Goal: Register for event/course

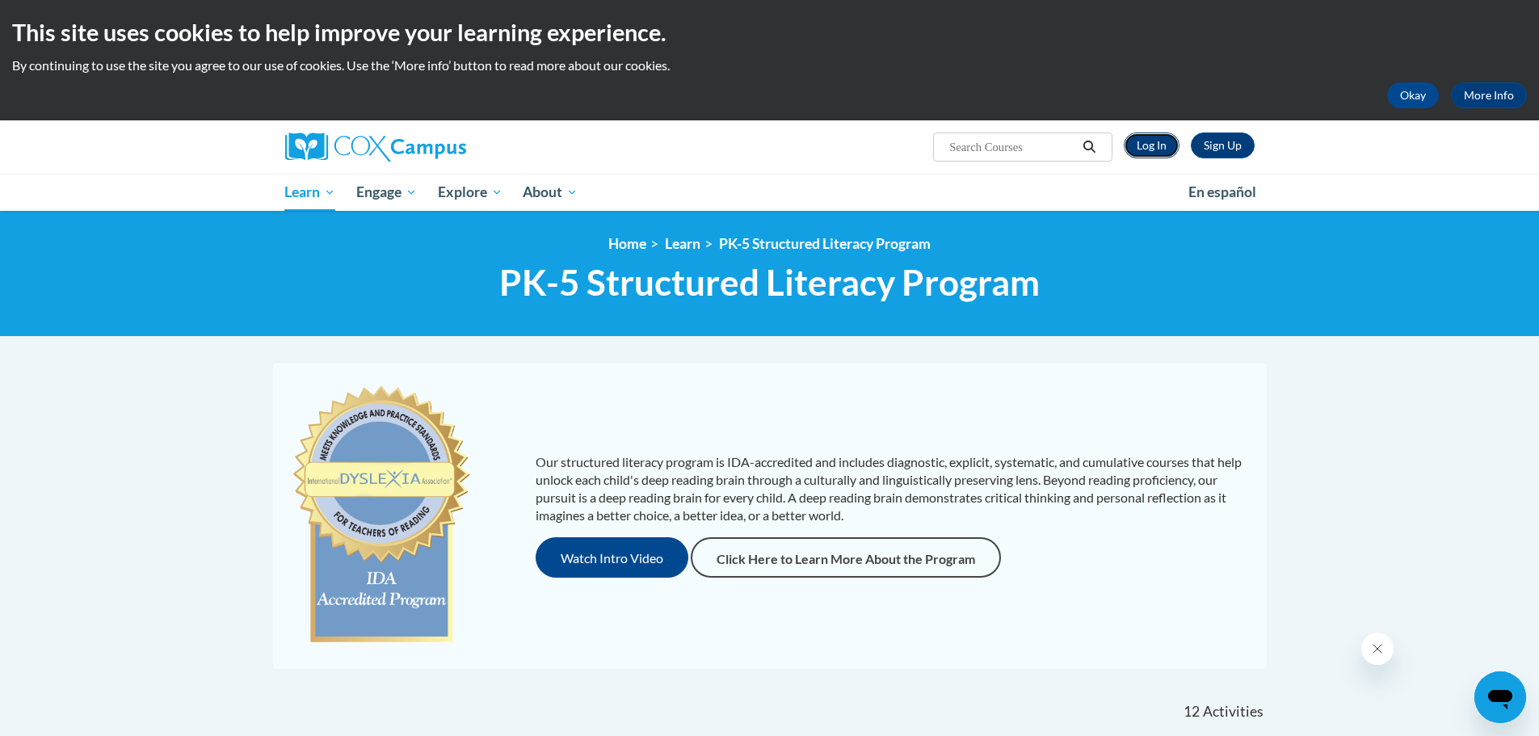
click at [1163, 142] on link "Log In" at bounding box center [1152, 145] width 56 height 26
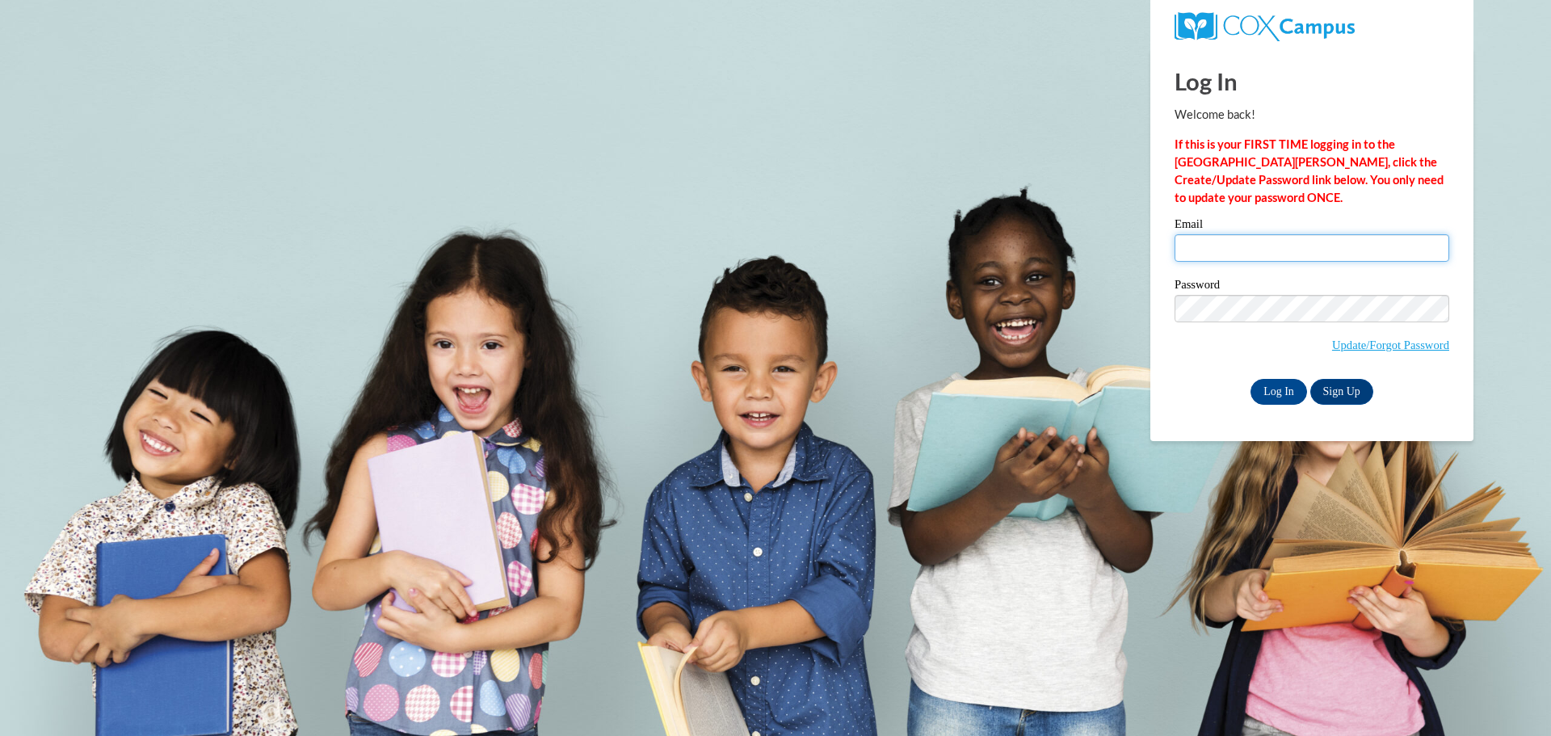
click at [1235, 239] on input "Email" at bounding box center [1312, 247] width 275 height 27
type input "allisondaniels@floydboe.net"
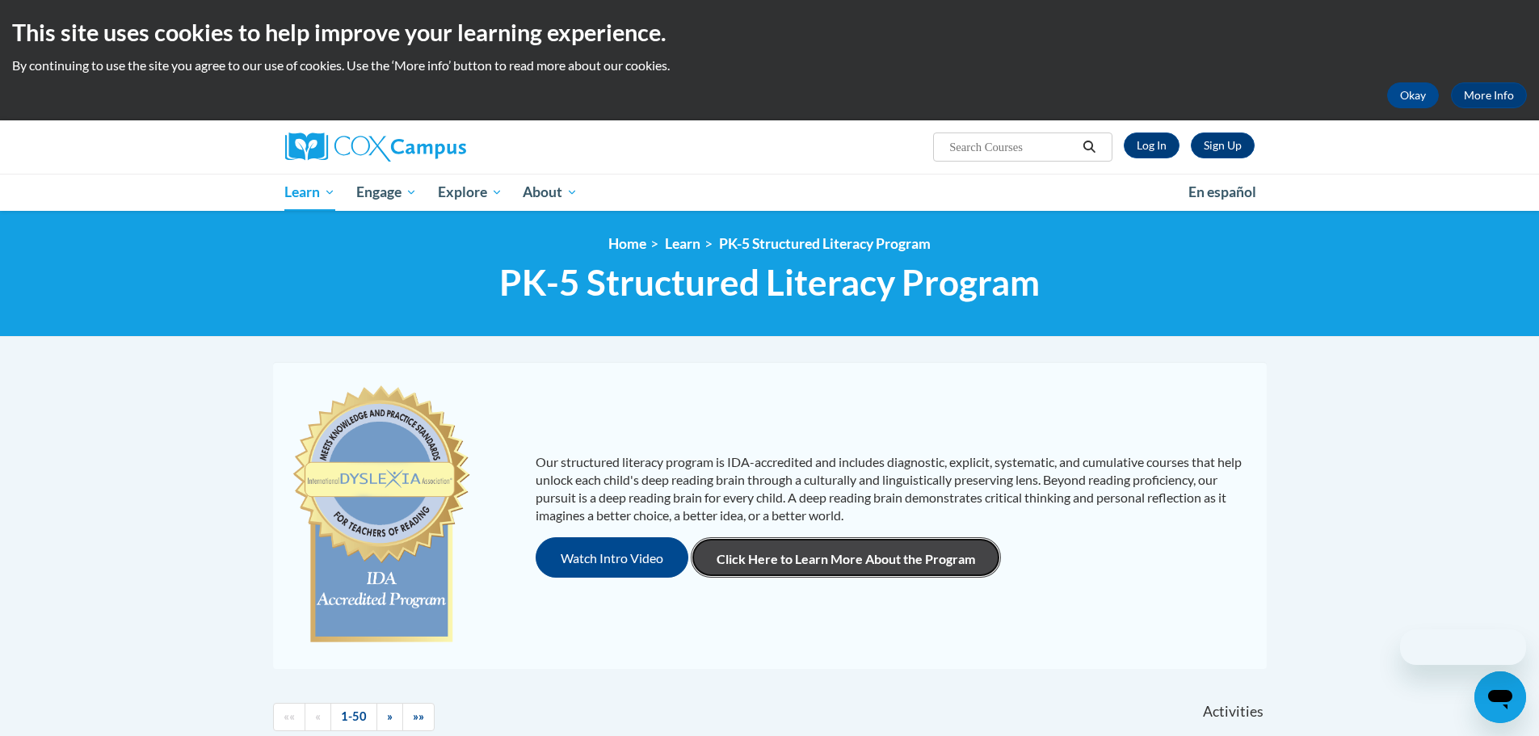
click at [923, 553] on link "Click Here to Learn More About the Program" at bounding box center [846, 557] width 310 height 40
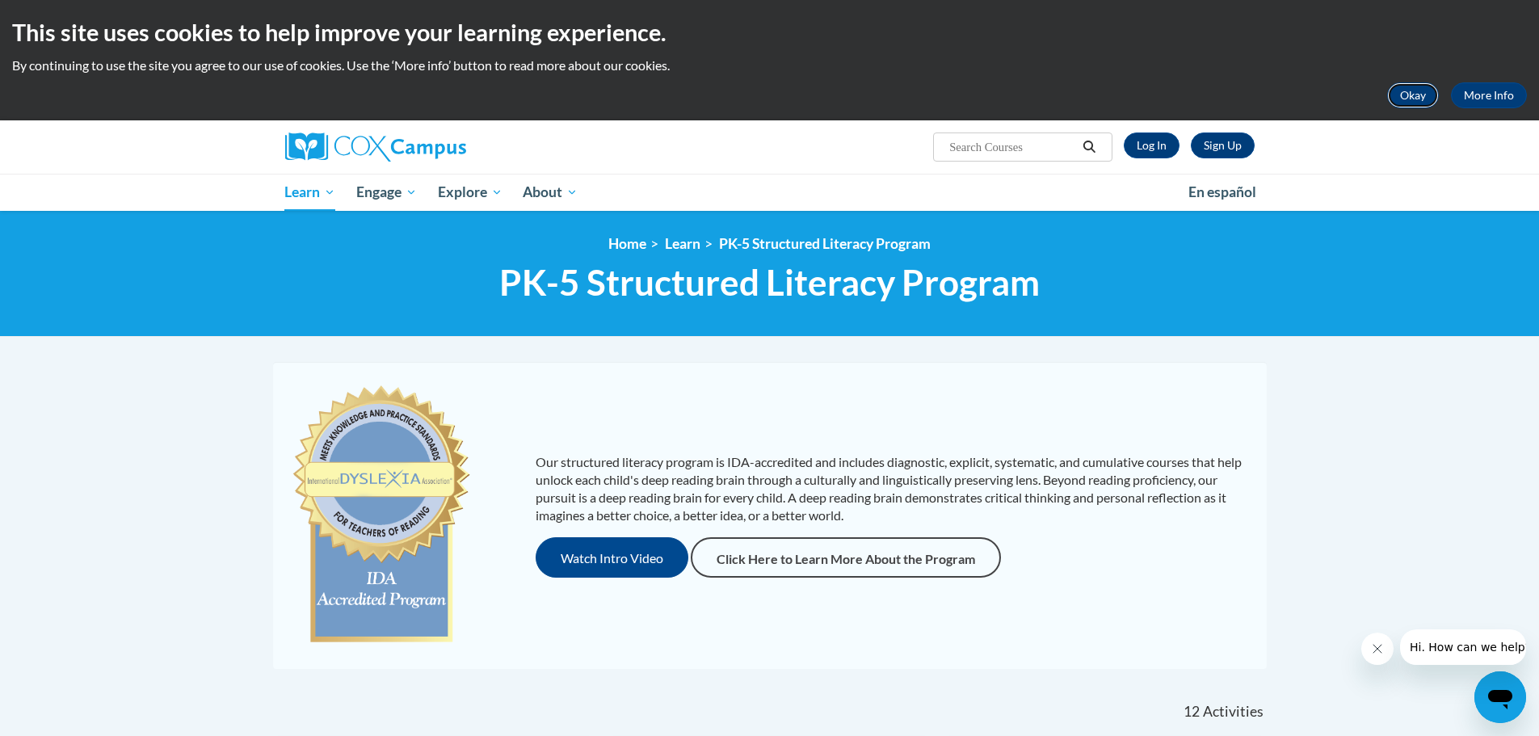
click at [1426, 96] on button "Okay" at bounding box center [1413, 95] width 52 height 26
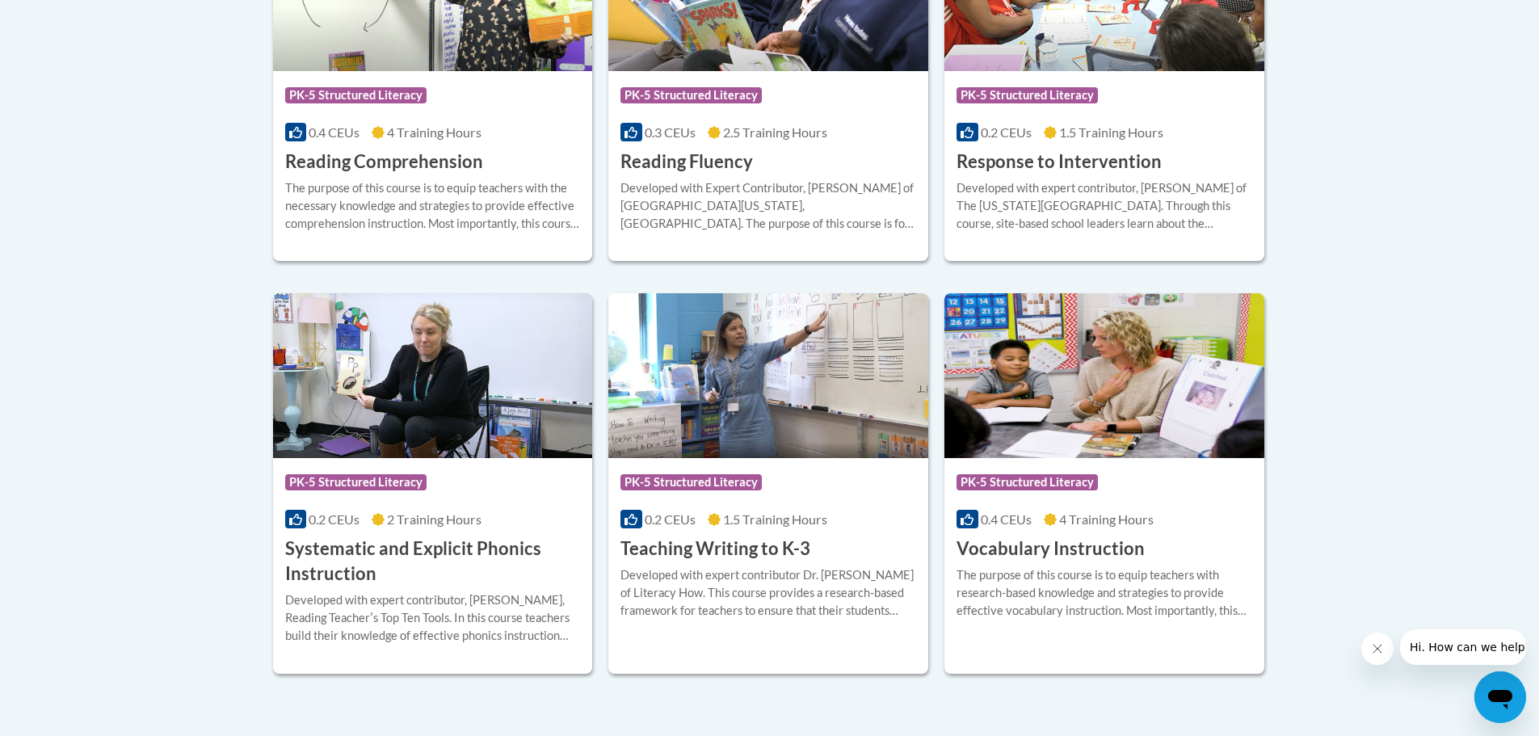
scroll to position [1802, 0]
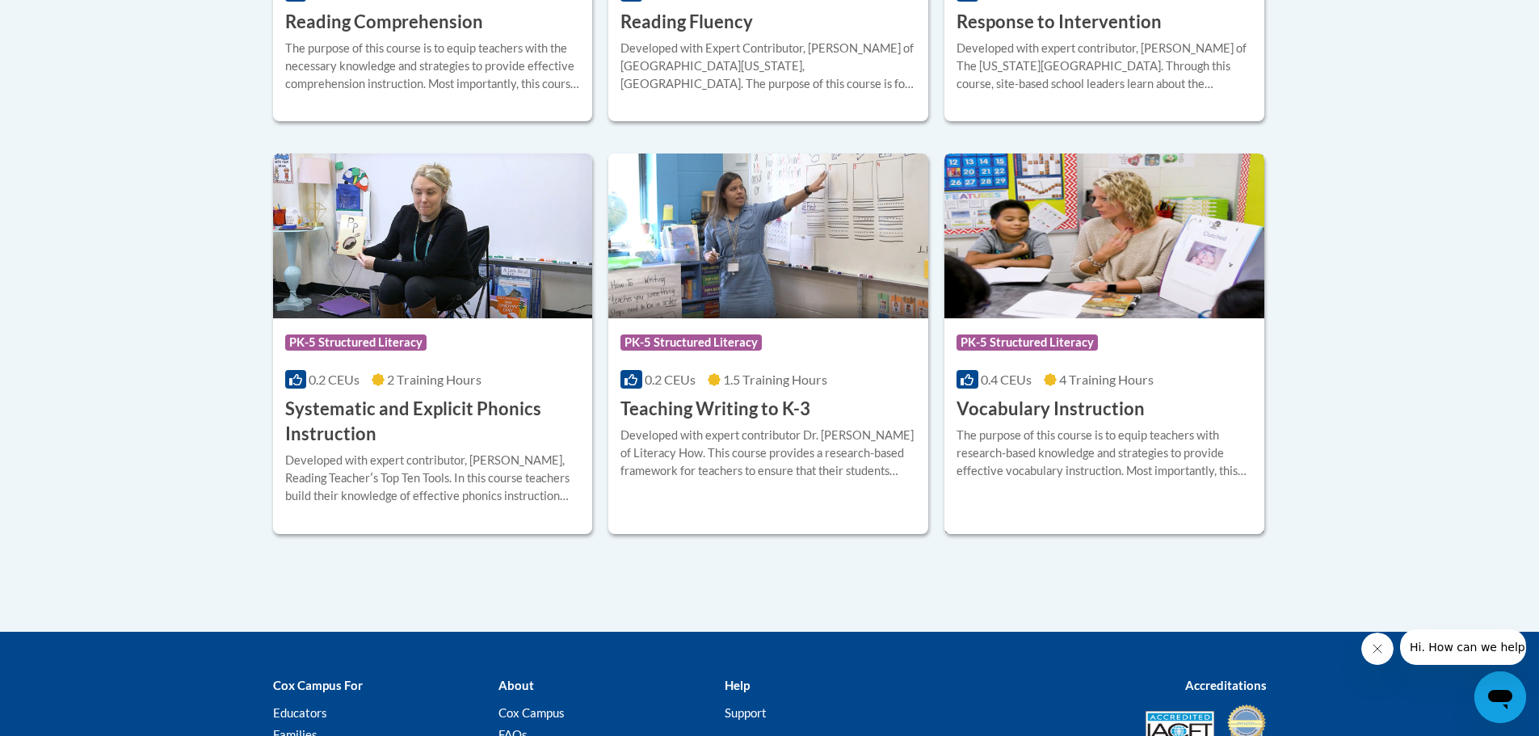
click at [1105, 436] on div "The purpose of this course is to equip teachers with research-based knowledge a…" at bounding box center [1105, 453] width 296 height 53
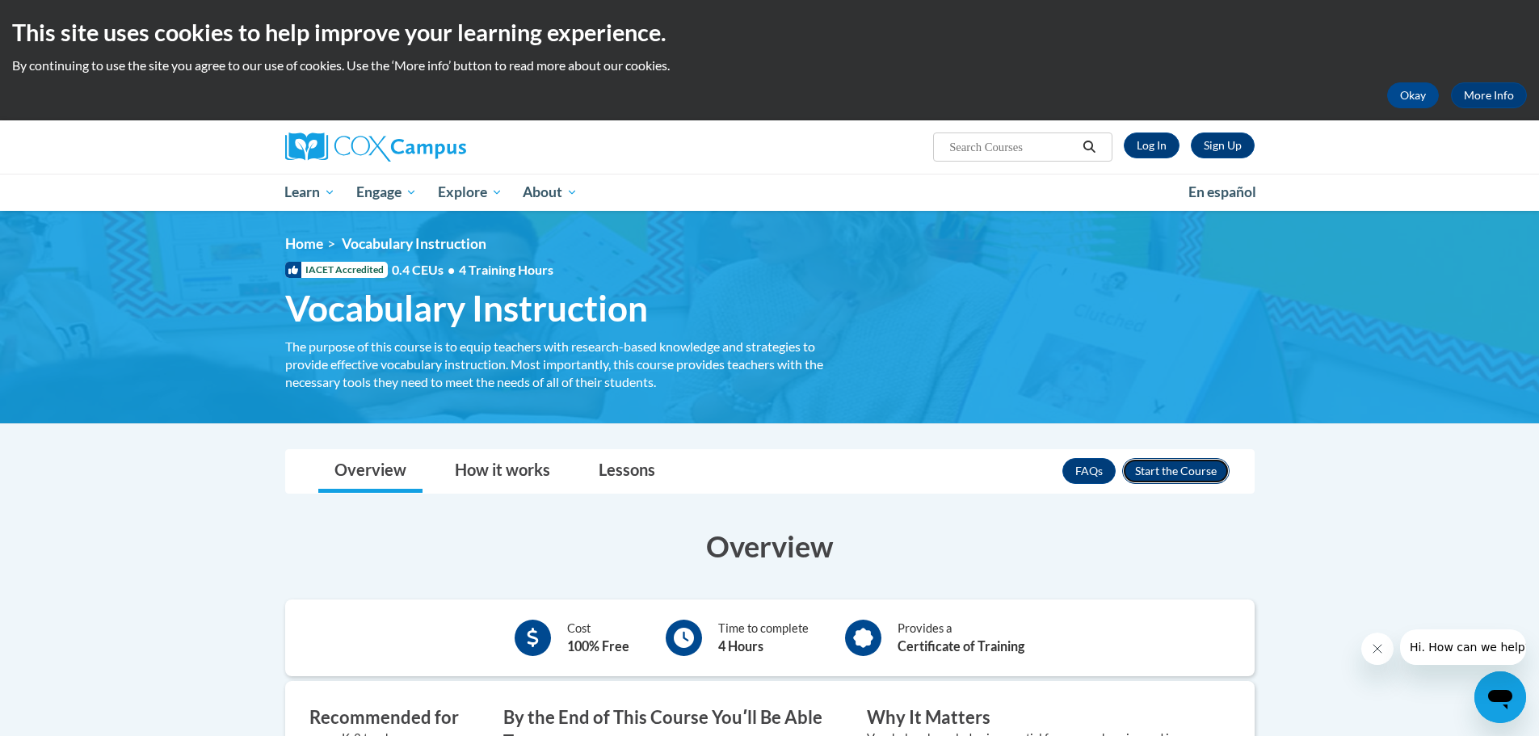
click at [1201, 473] on button "Enroll" at bounding box center [1175, 471] width 107 height 26
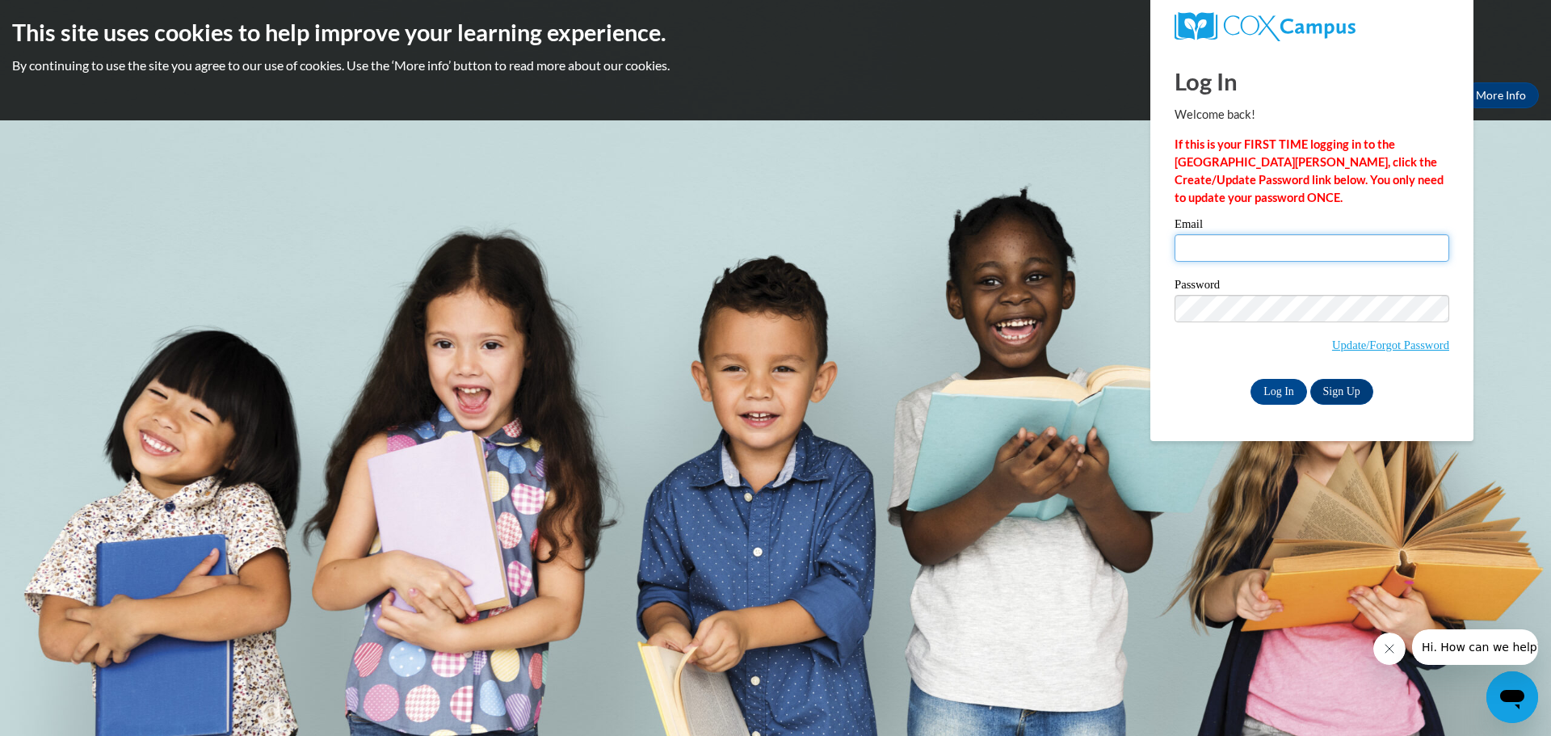
click at [1318, 245] on input "Email" at bounding box center [1312, 247] width 275 height 27
type input "[EMAIL_ADDRESS][DOMAIN_NAME]"
